Goal: Complete application form: Complete application form

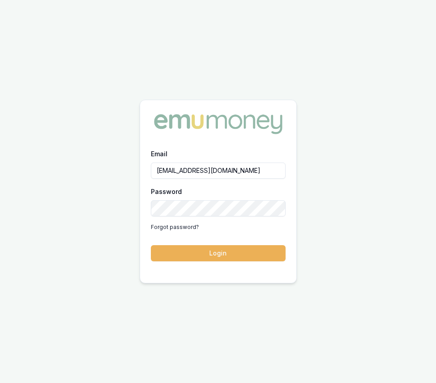
click at [257, 251] on button "Login" at bounding box center [218, 253] width 135 height 16
click at [257, 251] on form "Email [EMAIL_ADDRESS][DOMAIN_NAME] Password Forgot password? Login" at bounding box center [218, 204] width 135 height 113
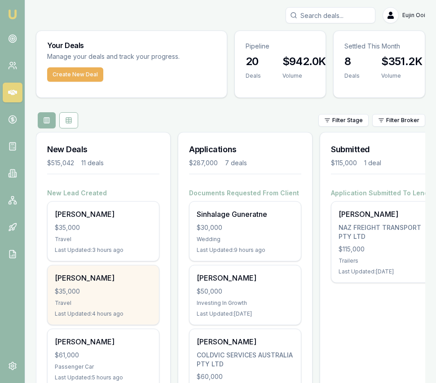
click at [149, 285] on div "Priya Naidu $35,000 Travel Last Updated: 4 hours ago" at bounding box center [103, 294] width 111 height 59
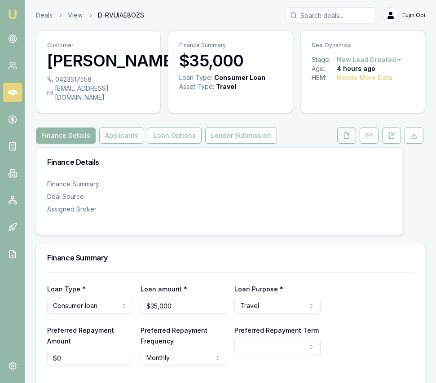
click at [340, 129] on button at bounding box center [346, 136] width 19 height 16
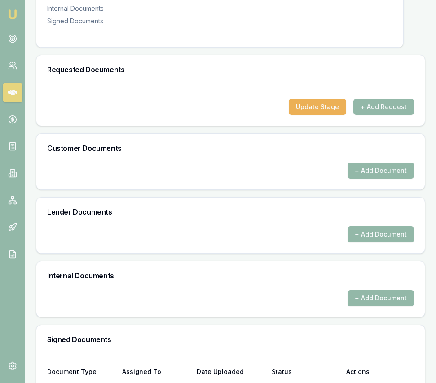
scroll to position [304, 0]
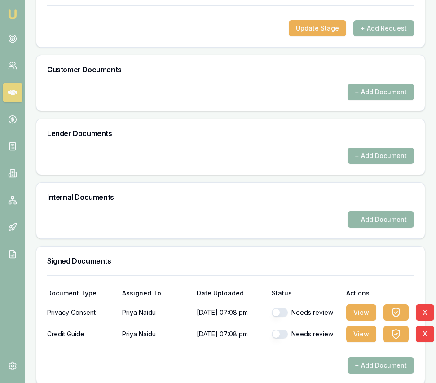
click at [277, 308] on button "button" at bounding box center [280, 312] width 16 height 9
checkbox input "true"
click at [284, 330] on button "button" at bounding box center [280, 334] width 16 height 9
checkbox input "true"
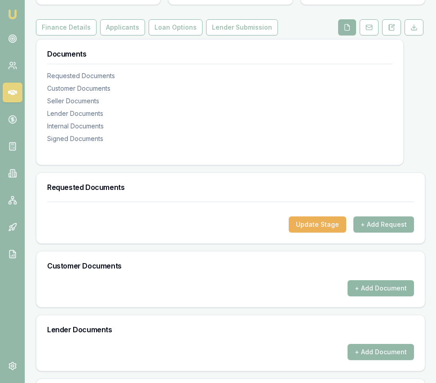
scroll to position [109, 0]
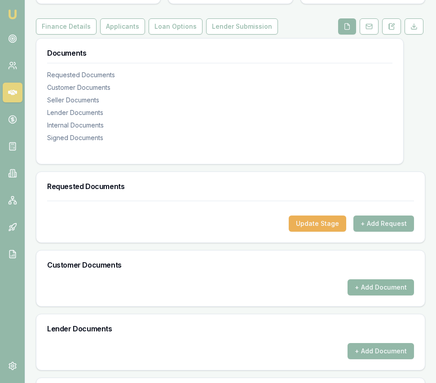
click at [367, 279] on button "+ Add Document" at bounding box center [380, 287] width 66 height 16
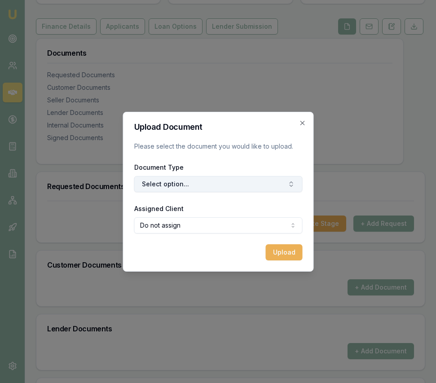
click at [246, 181] on button "Select option..." at bounding box center [218, 184] width 168 height 16
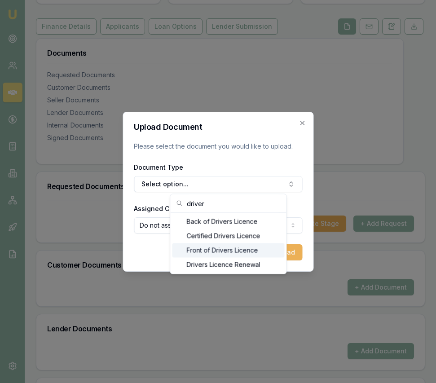
type input "driver"
click at [211, 249] on div "Front of Drivers Licence" at bounding box center [228, 250] width 112 height 14
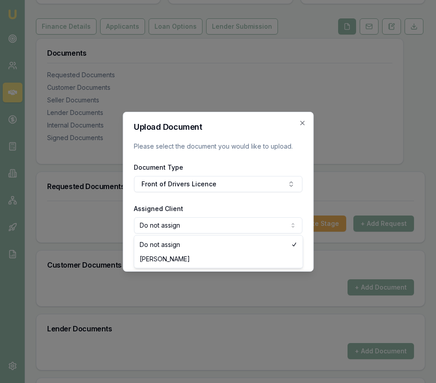
click at [209, 226] on body "Emu Broker Deals View D-RVUIAE8OZS Eujin Ooi Toggle Menu Customer Priya Naidu 0…" at bounding box center [218, 82] width 436 height 383
select select "U-WW9W4X4C71"
click at [299, 256] on button "Upload" at bounding box center [283, 252] width 37 height 16
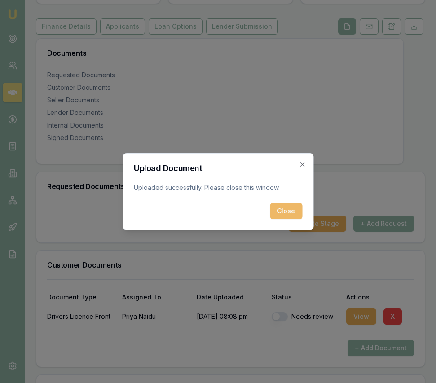
click at [296, 213] on button "Close" at bounding box center [286, 211] width 32 height 16
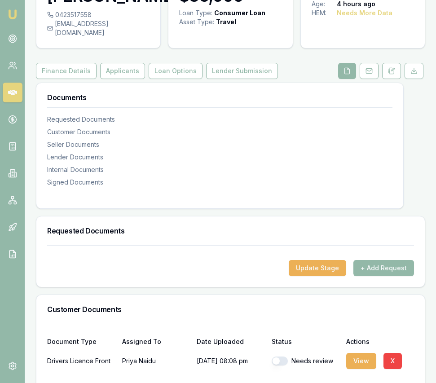
click at [244, 295] on div "Customer Documents" at bounding box center [230, 309] width 388 height 29
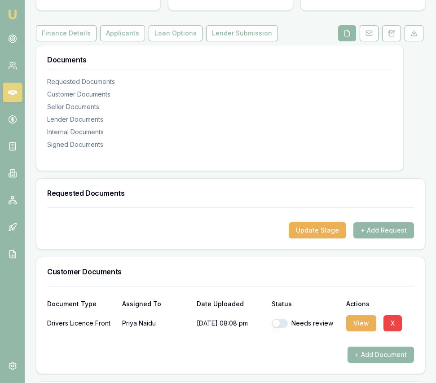
scroll to position [104, 0]
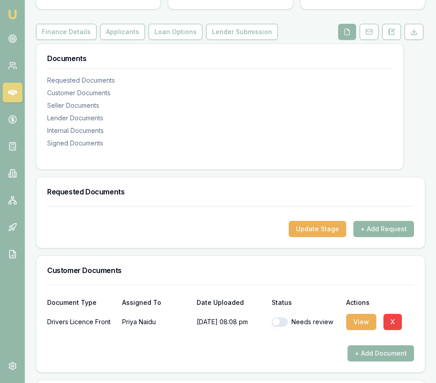
click at [277, 317] on button "button" at bounding box center [280, 321] width 16 height 9
checkbox input "true"
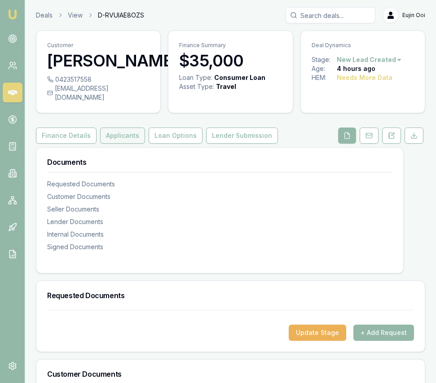
click at [109, 128] on button "Applicants" at bounding box center [122, 136] width 45 height 16
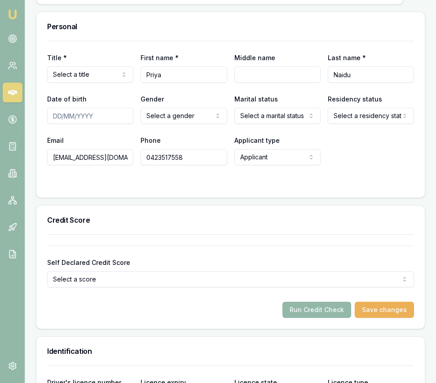
scroll to position [383, 0]
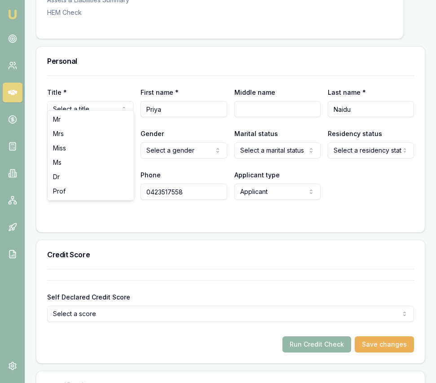
select select "Miss"
click at [57, 143] on input "Date of birth" at bounding box center [90, 150] width 86 height 16
type input "30/07/1987"
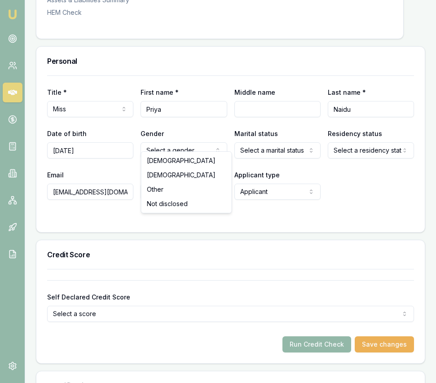
select select "FEMALE"
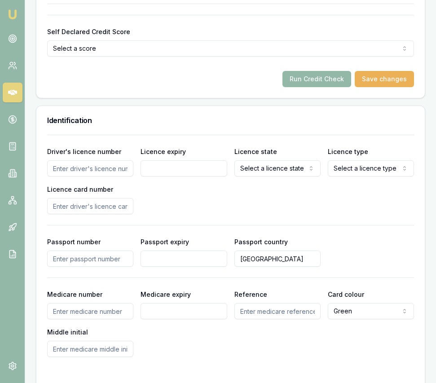
scroll to position [649, 0]
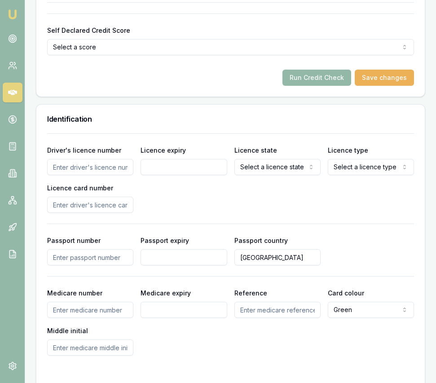
click at [106, 159] on input "Driver's licence number" at bounding box center [90, 167] width 86 height 16
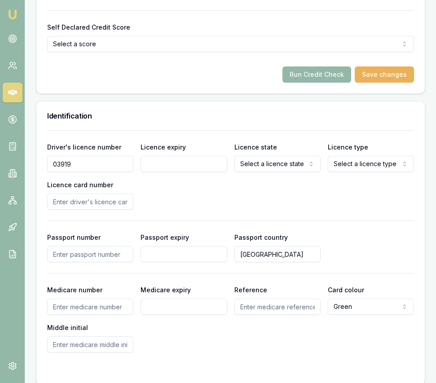
scroll to position [655, 0]
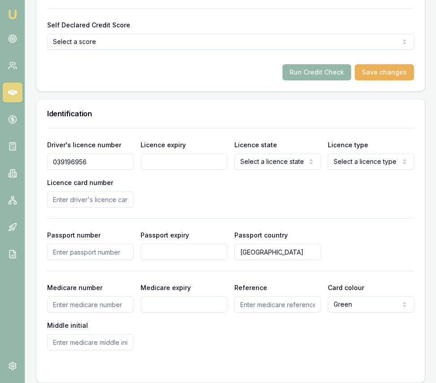
type input "039196956"
type input "17/11/2032"
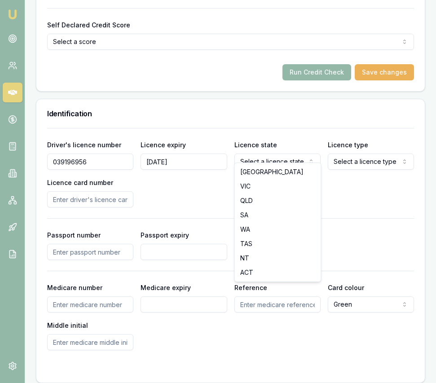
select select "VIC"
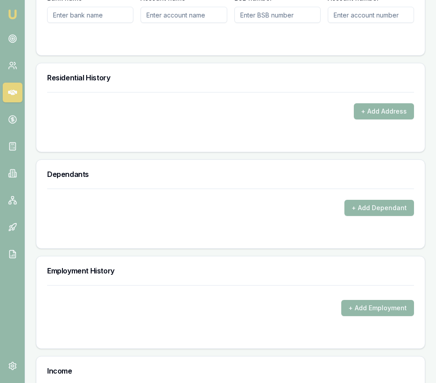
scroll to position [1088, 0]
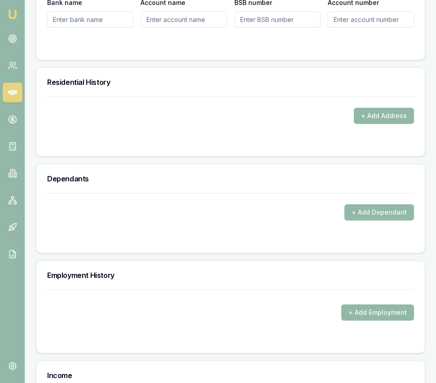
click at [367, 108] on button "+ Add Address" at bounding box center [384, 116] width 60 height 16
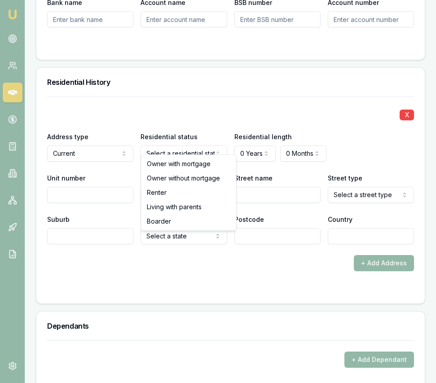
select select "LIVING_WITH_PARENTS"
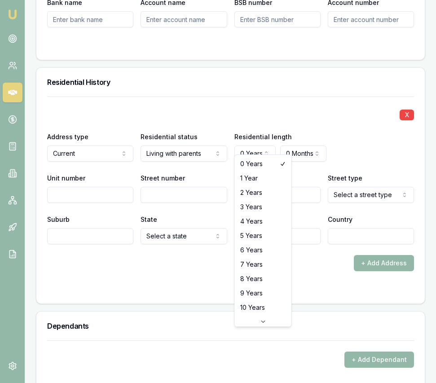
select select "6"
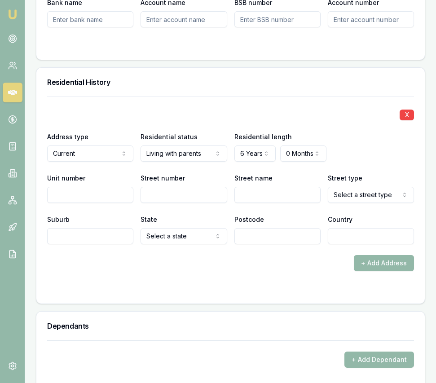
click at [195, 190] on input "Street number" at bounding box center [184, 195] width 86 height 16
type input "14"
click at [244, 187] on input "Street name" at bounding box center [277, 195] width 86 height 16
type input "F"
type input "Tooten"
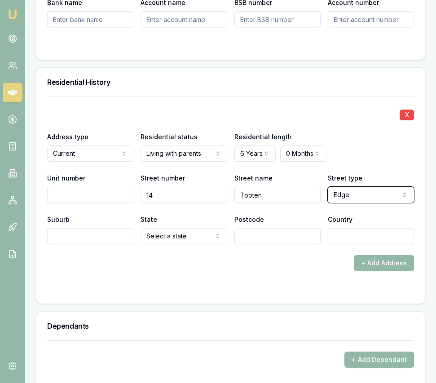
select select "Ramble"
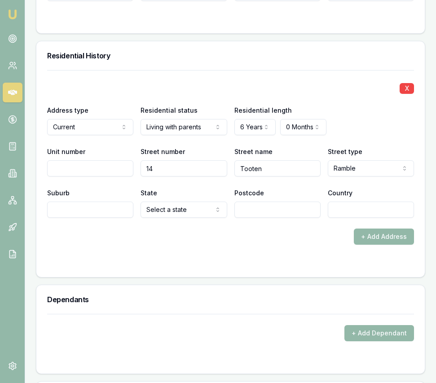
scroll to position [1117, 0]
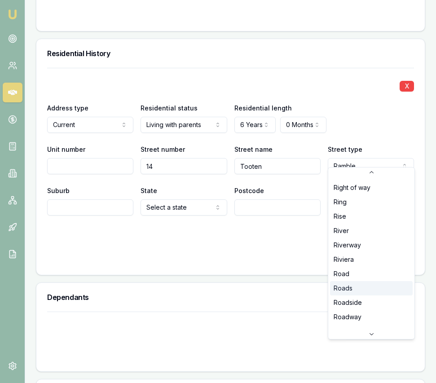
scroll to position [2075, 0]
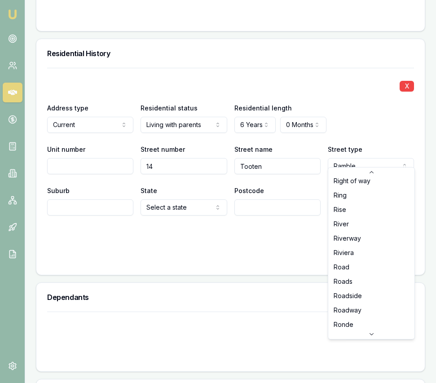
select select "Road"
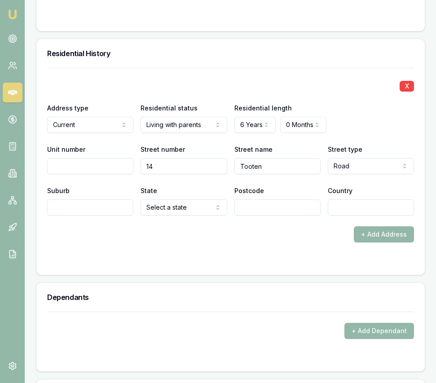
click at [88, 212] on div "X Address type Current Current Previous Residential status Living with parents …" at bounding box center [230, 155] width 367 height 175
click at [88, 203] on input "Suburb" at bounding box center [90, 207] width 86 height 16
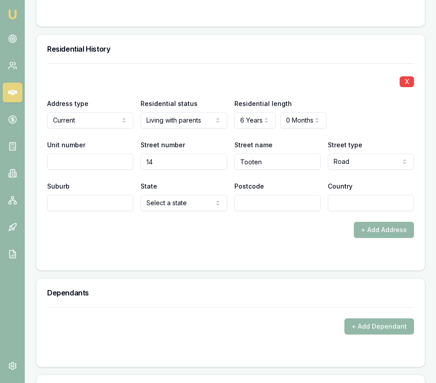
click at [88, 204] on div "X Address type Current Current Previous Residential status Living with parents …" at bounding box center [230, 150] width 367 height 175
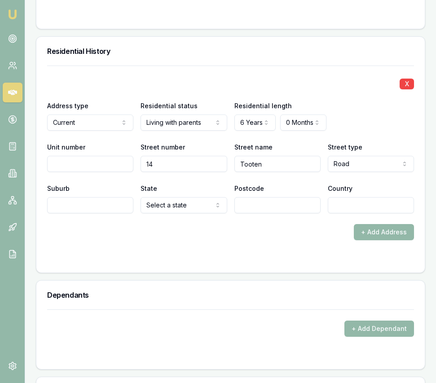
scroll to position [1118, 0]
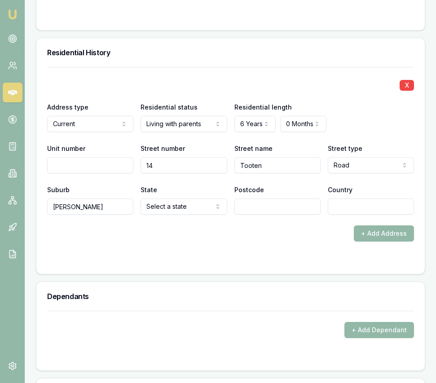
type input "Wollert"
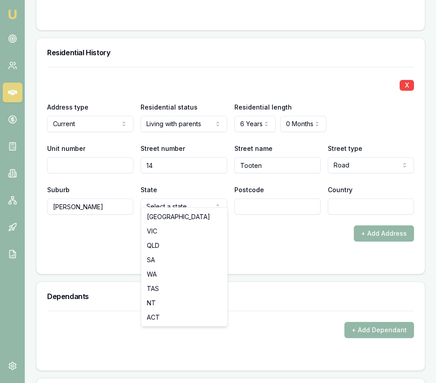
select select "VIC"
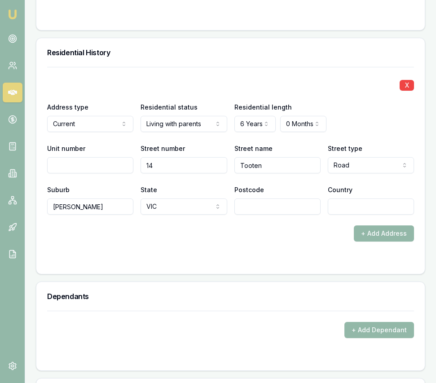
click at [252, 198] on input "Postcode" at bounding box center [277, 206] width 86 height 16
type input "3750"
click at [359, 204] on input "Country" at bounding box center [371, 206] width 86 height 16
type input "Australia"
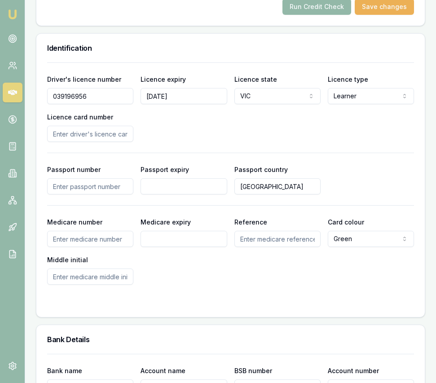
scroll to position [717, 0]
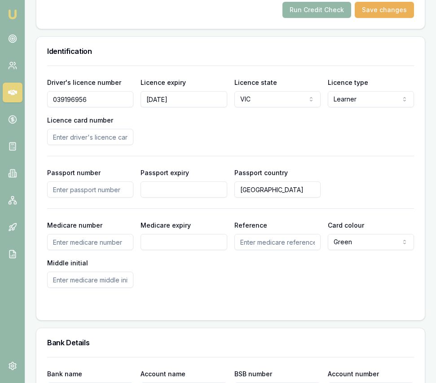
click at [91, 132] on input "Licence card number" at bounding box center [90, 137] width 86 height 16
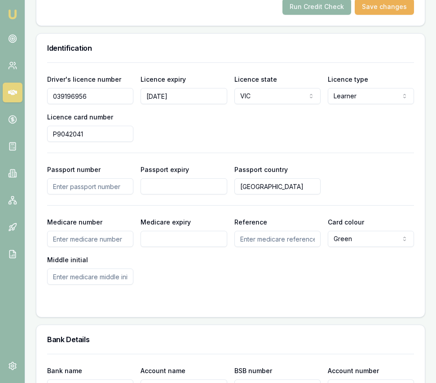
type input "P9042041"
click at [156, 262] on div "Medicare number Medicare expiry Reference Card colour Green Green Blue Yellow M…" at bounding box center [230, 250] width 367 height 68
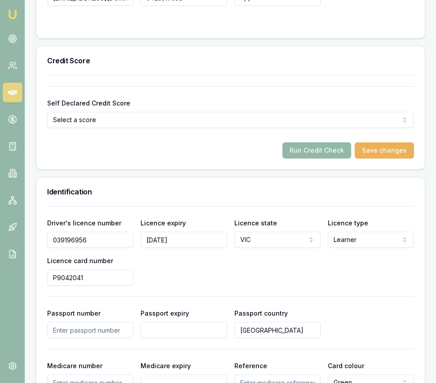
scroll to position [576, 0]
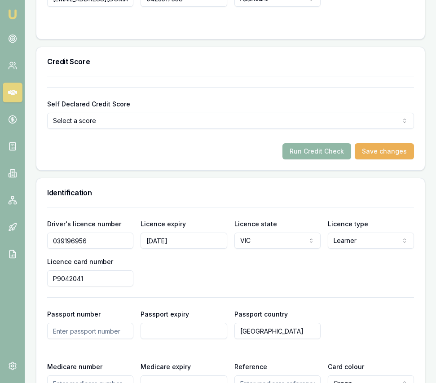
click at [300, 143] on button "Run Credit Check" at bounding box center [316, 151] width 69 height 16
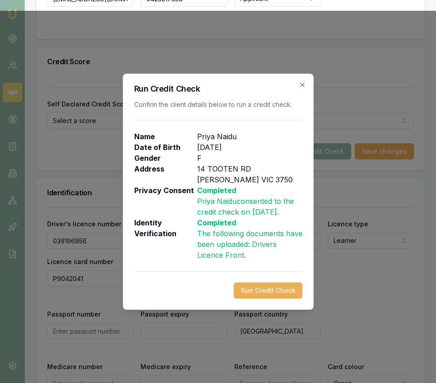
click at [253, 286] on button "Run Credit Check" at bounding box center [267, 290] width 69 height 16
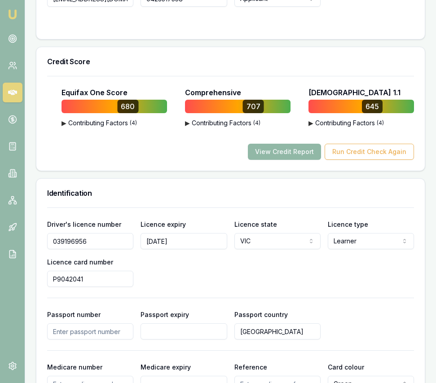
click at [294, 145] on button "View Credit Report" at bounding box center [284, 152] width 73 height 16
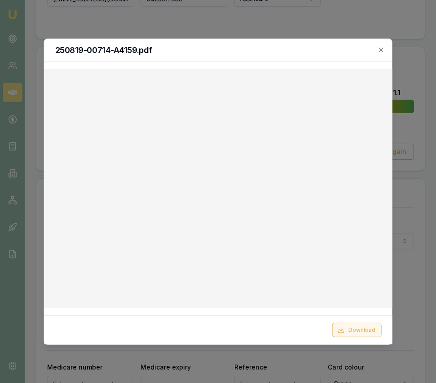
click at [346, 335] on button "Download" at bounding box center [356, 330] width 49 height 14
